Goal: Information Seeking & Learning: Learn about a topic

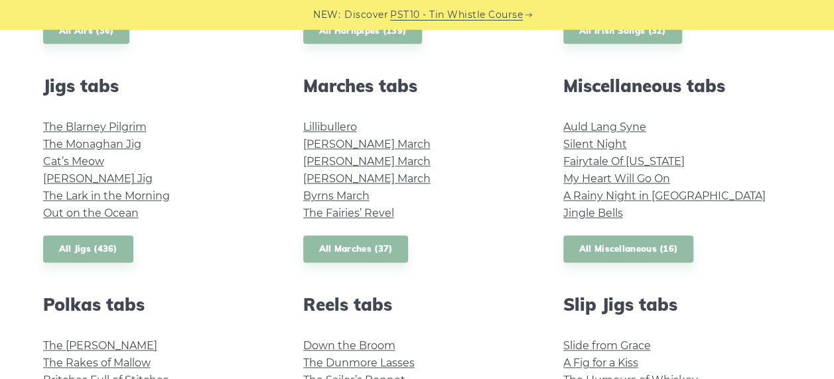
scroll to position [663, 0]
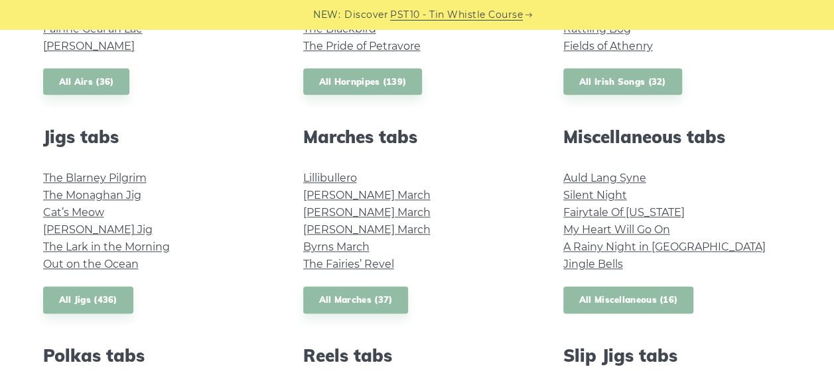
click at [610, 300] on link "All Miscellaneous (16)" at bounding box center [628, 300] width 131 height 27
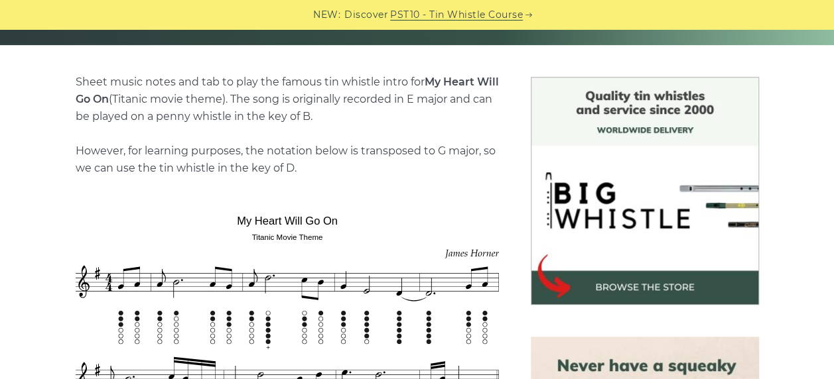
scroll to position [265, 0]
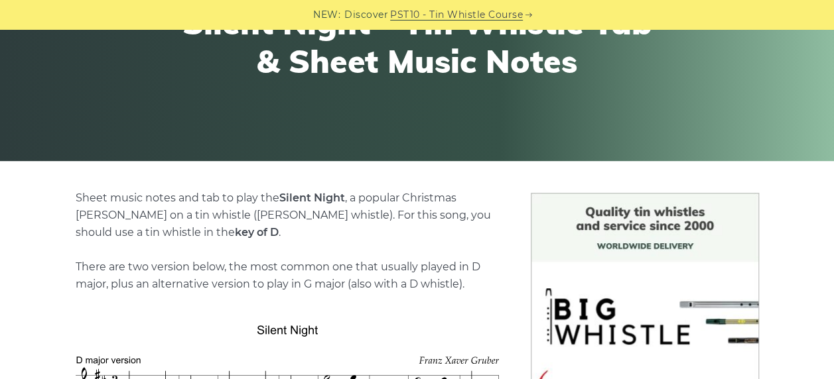
scroll to position [398, 0]
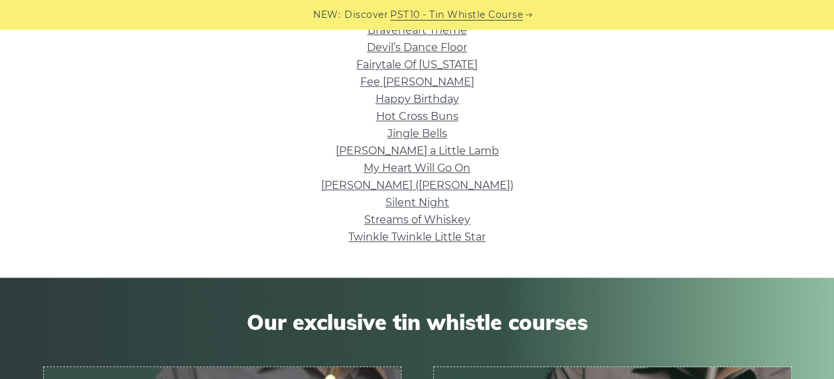
scroll to position [398, 0]
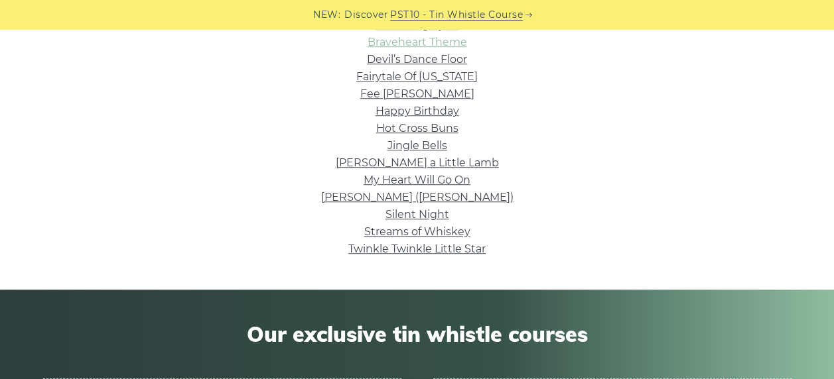
drag, startPoint x: 439, startPoint y: 52, endPoint x: 428, endPoint y: 44, distance: 13.4
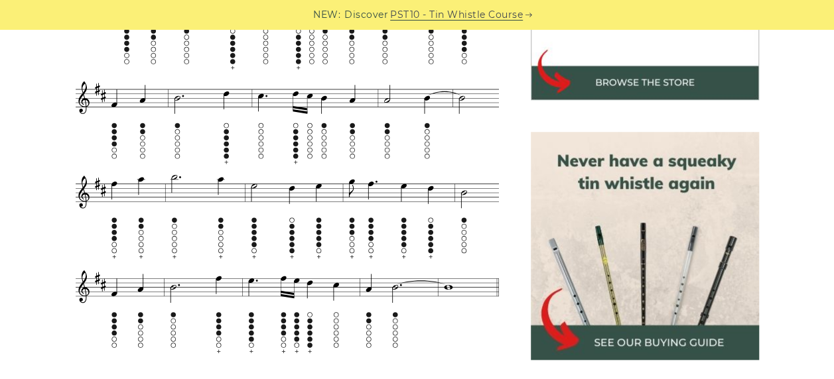
scroll to position [531, 0]
